Goal: Information Seeking & Learning: Find specific fact

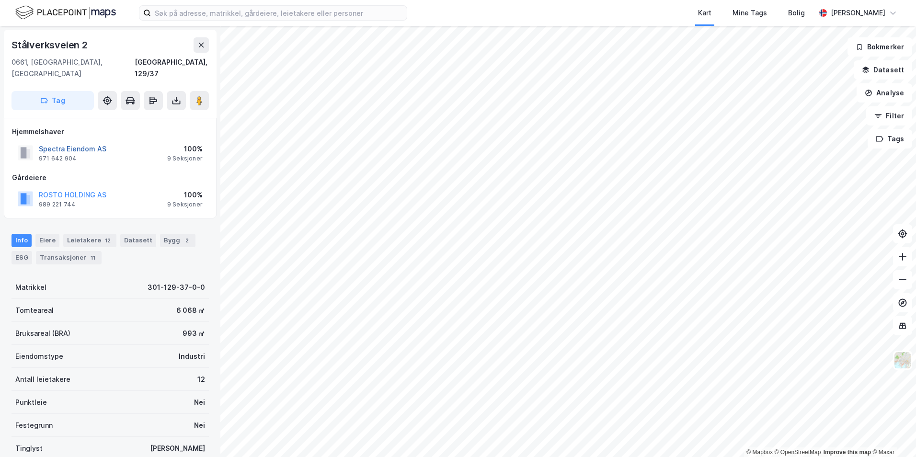
click at [0, 0] on button "Spectra Eiendom AS" at bounding box center [0, 0] width 0 height 0
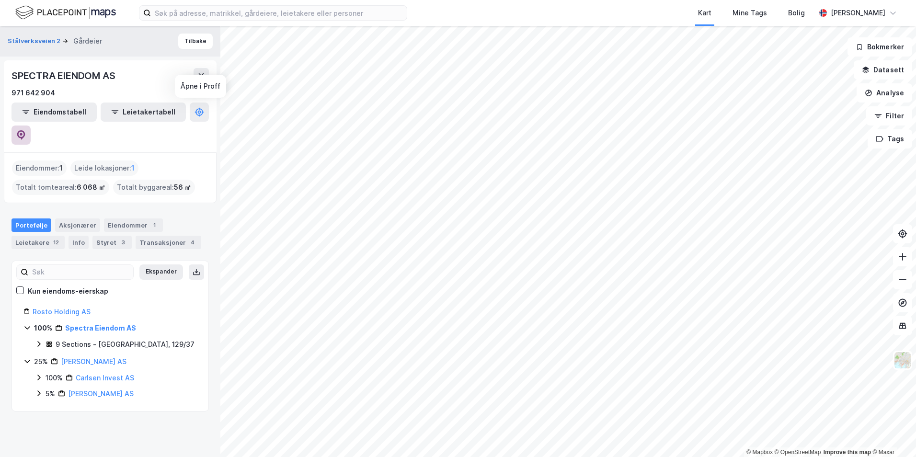
click at [26, 130] on icon at bounding box center [21, 135] width 10 height 10
click at [67, 308] on link "Rosto Holding AS" at bounding box center [62, 312] width 58 height 8
click at [25, 130] on icon at bounding box center [21, 135] width 8 height 10
click at [30, 35] on button "Stålverksveien 2" at bounding box center [35, 35] width 55 height 10
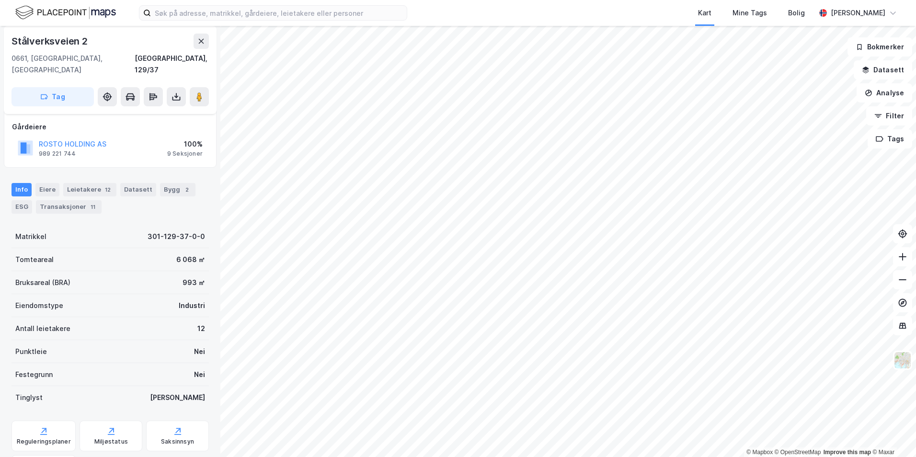
scroll to position [48, 0]
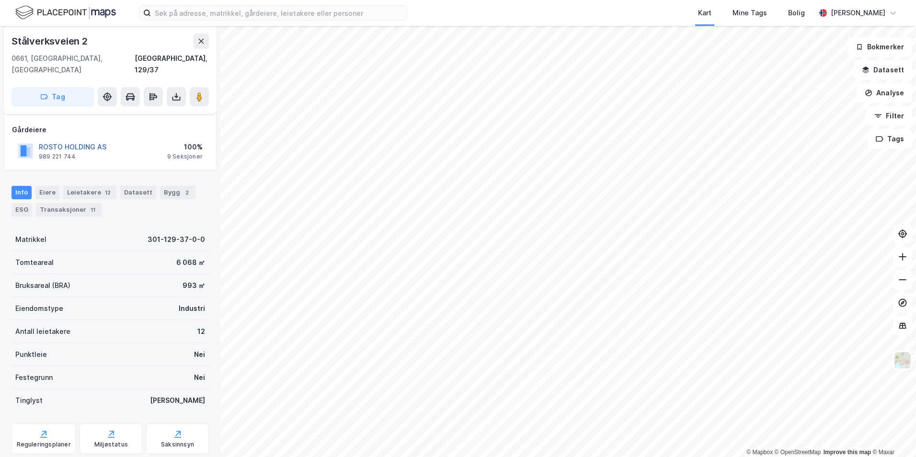
click at [0, 0] on button "ROSTO HOLDING AS" at bounding box center [0, 0] width 0 height 0
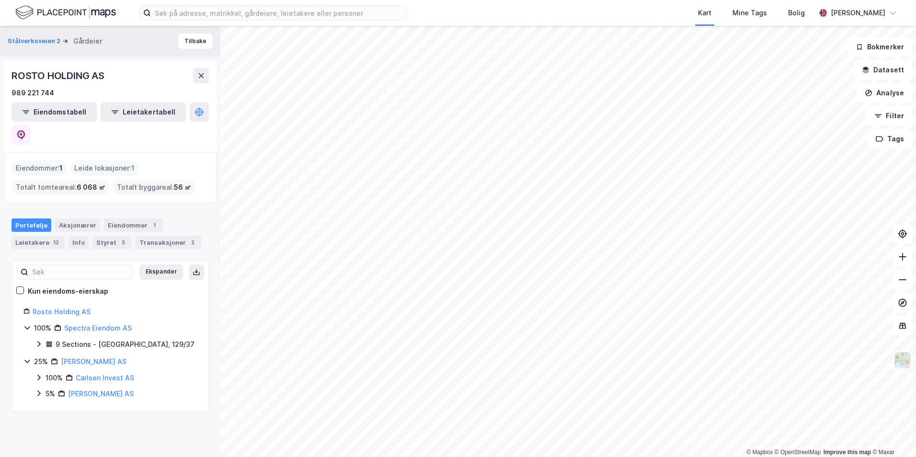
click at [26, 357] on icon at bounding box center [27, 361] width 8 height 8
click at [42, 42] on button "Stålverksveien 2" at bounding box center [35, 41] width 55 height 10
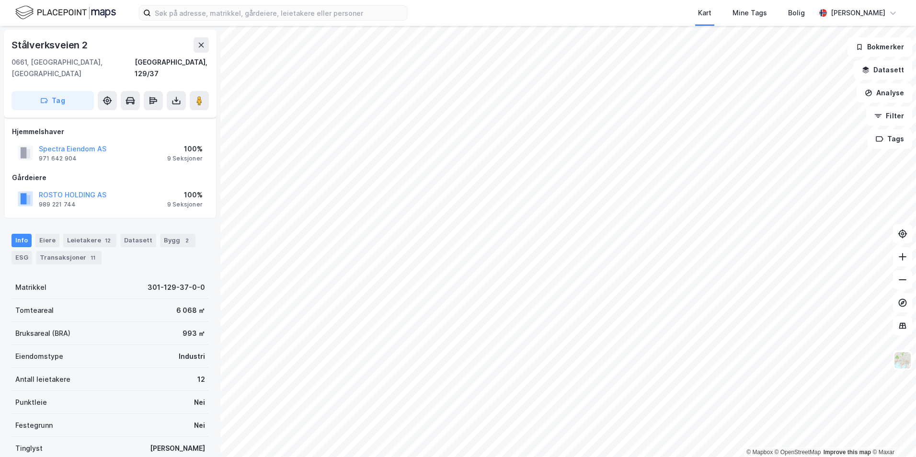
scroll to position [48, 0]
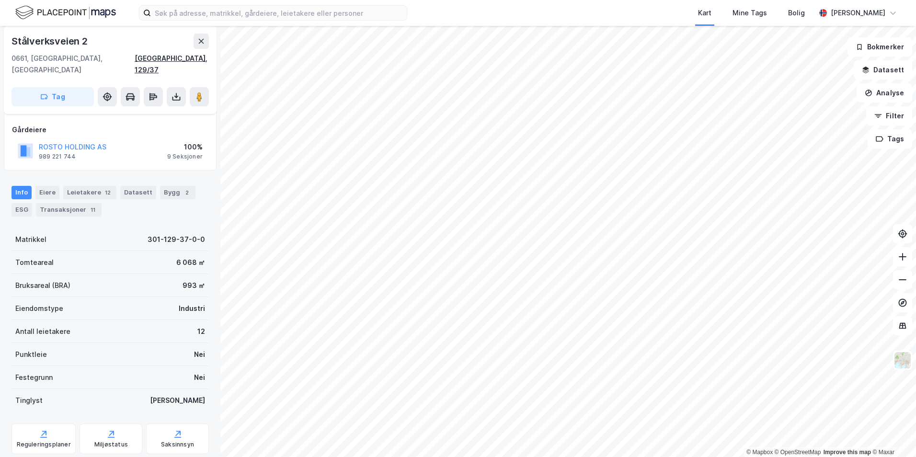
click at [197, 59] on div "[GEOGRAPHIC_DATA], 129/37" at bounding box center [172, 64] width 74 height 23
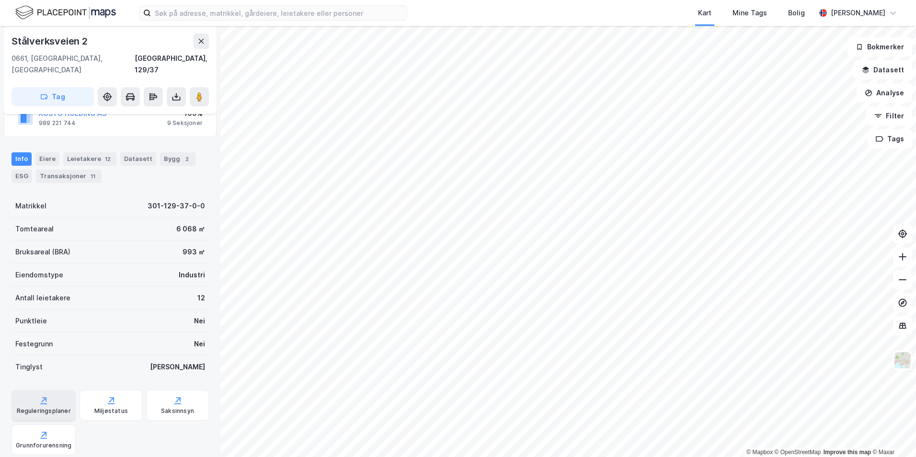
scroll to position [144, 0]
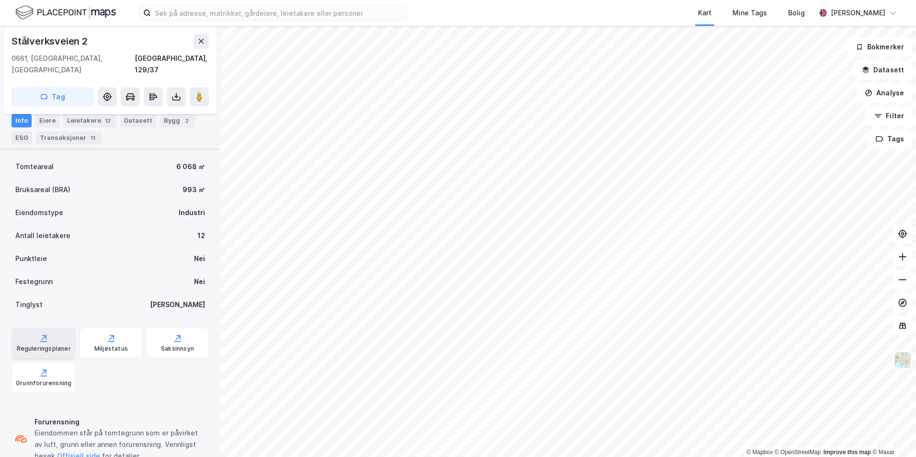
click at [64, 328] on div "Reguleringsplaner" at bounding box center [43, 343] width 64 height 31
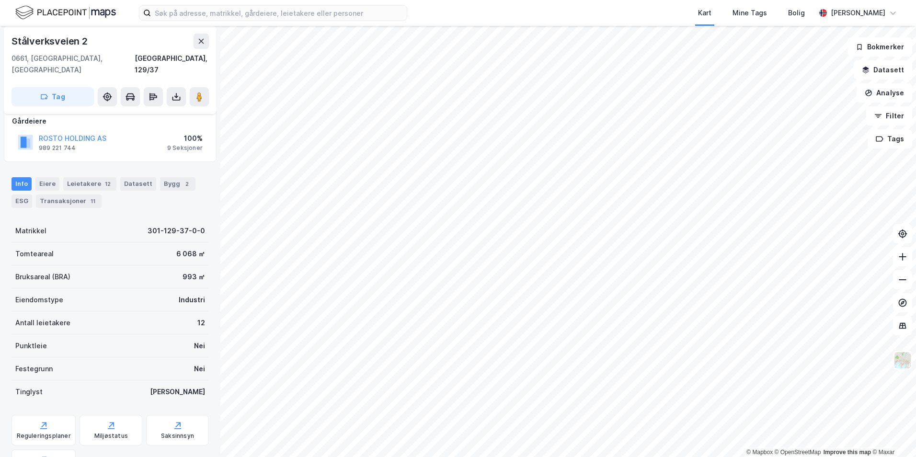
scroll to position [48, 0]
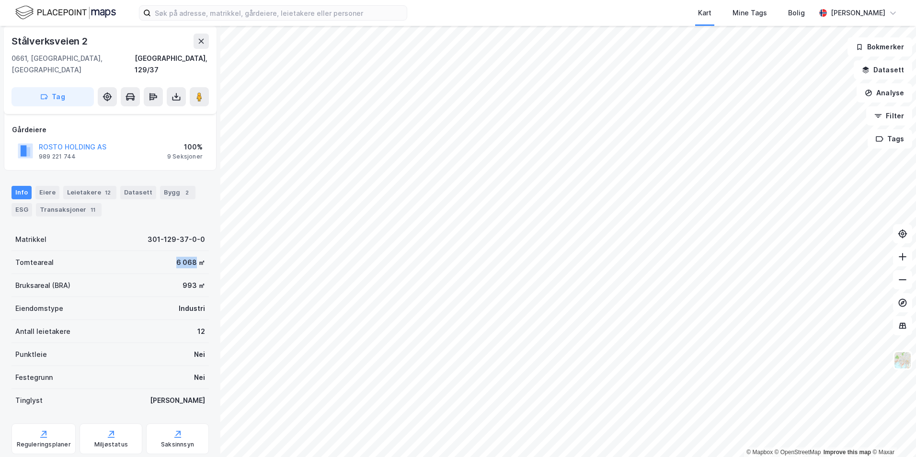
drag, startPoint x: 164, startPoint y: 251, endPoint x: 189, endPoint y: 252, distance: 24.9
click at [189, 252] on div "Tomteareal 6 068 ㎡" at bounding box center [109, 262] width 197 height 23
copy div "6 068"
click at [448, 8] on div "Kart Mine Tags Bolig [PERSON_NAME]" at bounding box center [458, 13] width 916 height 26
